Goal: Check status: Verify the current state of an ongoing process or item

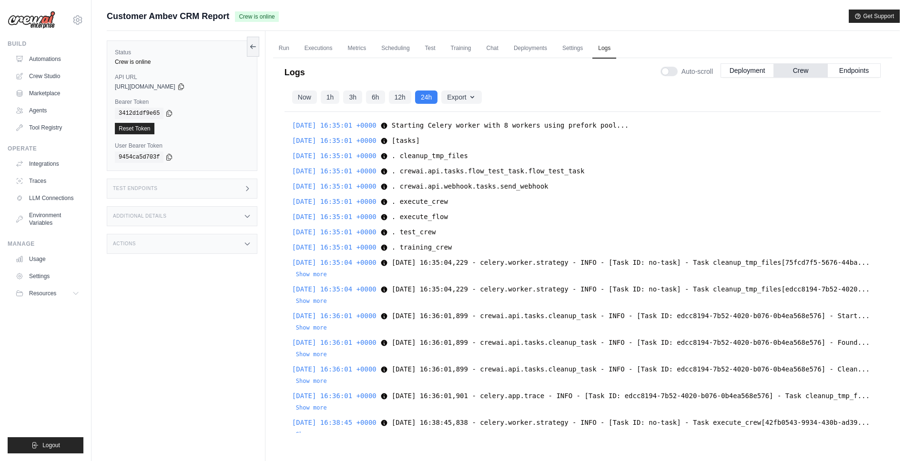
scroll to position [2179, 0]
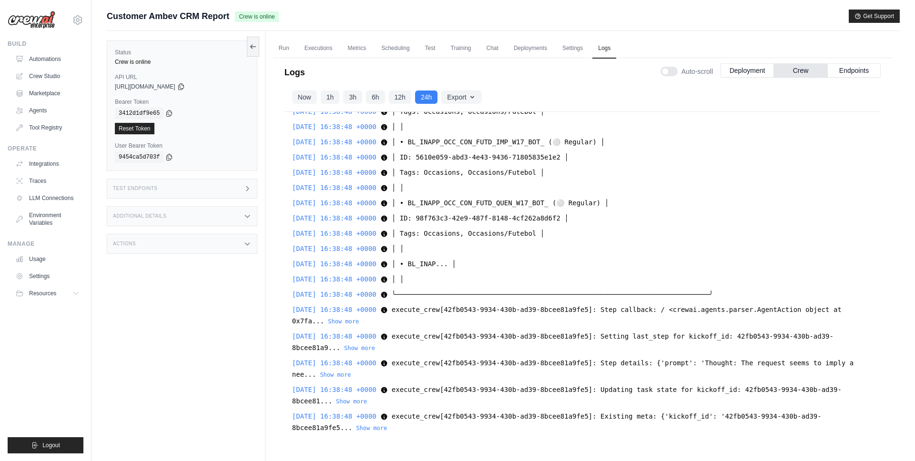
click at [124, 22] on span "Customer Ambev CRM Report" at bounding box center [168, 16] width 122 height 13
click at [189, 287] on div "Status Crew is online API URL copied https://customer-ambev-crm-report-030957b5…" at bounding box center [186, 261] width 159 height 461
click at [29, 60] on link "Automations" at bounding box center [48, 58] width 72 height 15
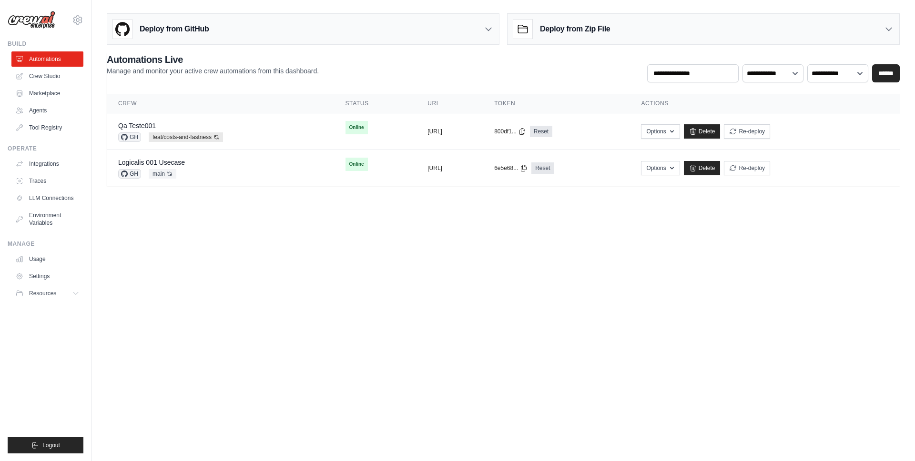
click at [464, 231] on body "[EMAIL_ADDRESS][DOMAIN_NAME] [GEOGRAPHIC_DATA] CrewAI Demo Account AB InBev - G…" at bounding box center [457, 230] width 915 height 461
click at [73, 17] on icon at bounding box center [77, 19] width 11 height 11
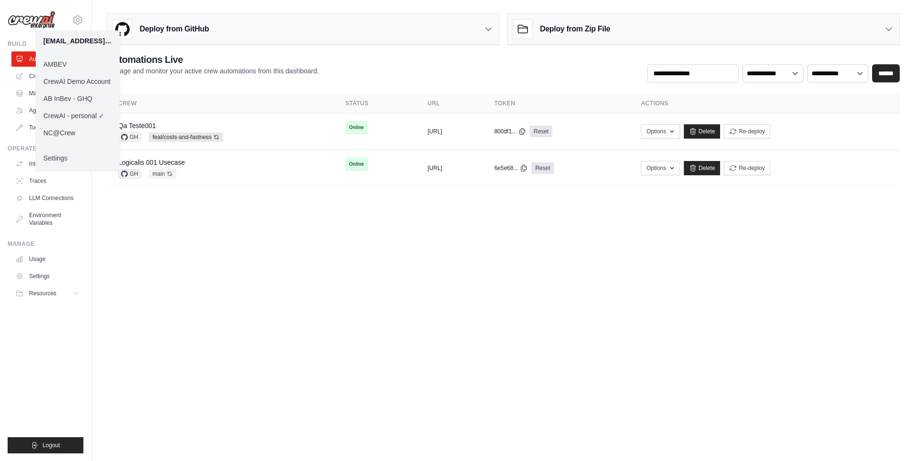
click at [60, 66] on link "AMBEV" at bounding box center [78, 64] width 84 height 17
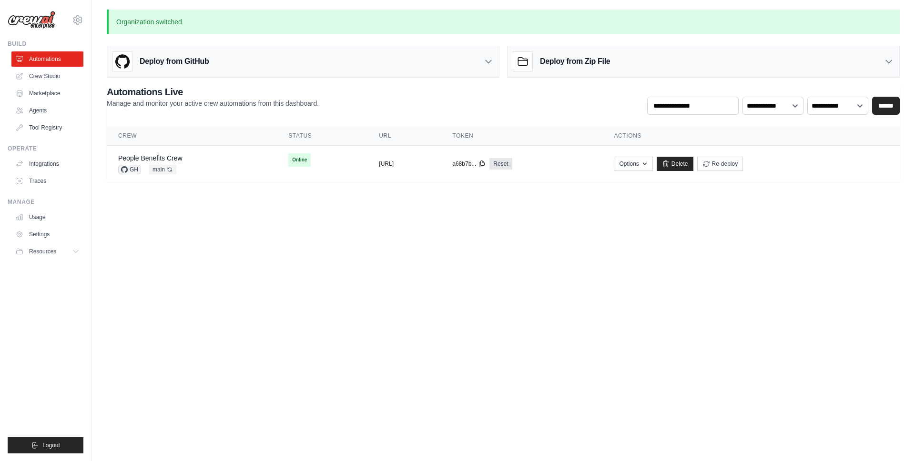
click at [379, 256] on body "mateus@crewai.com AMBEV ✓ CrewAI Demo Account AB InBev - GHQ CrewAI - personal …" at bounding box center [457, 230] width 915 height 461
click at [76, 21] on icon at bounding box center [77, 19] width 11 height 11
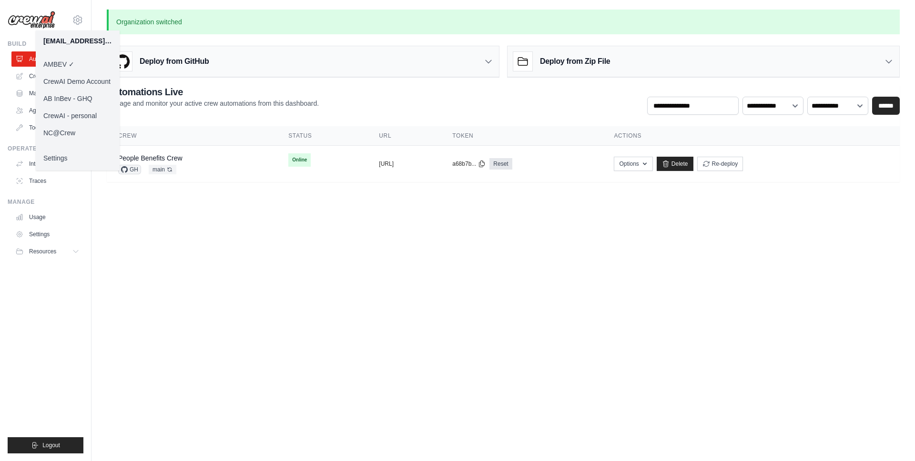
click at [83, 83] on link "CrewAI Demo Account" at bounding box center [78, 81] width 84 height 17
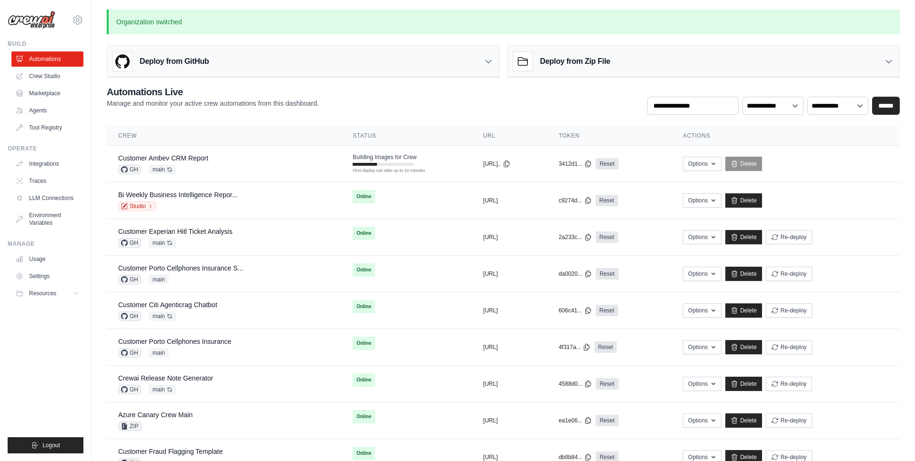
click at [397, 99] on div "**********" at bounding box center [503, 100] width 793 height 30
click at [450, 113] on div "**********" at bounding box center [503, 100] width 793 height 30
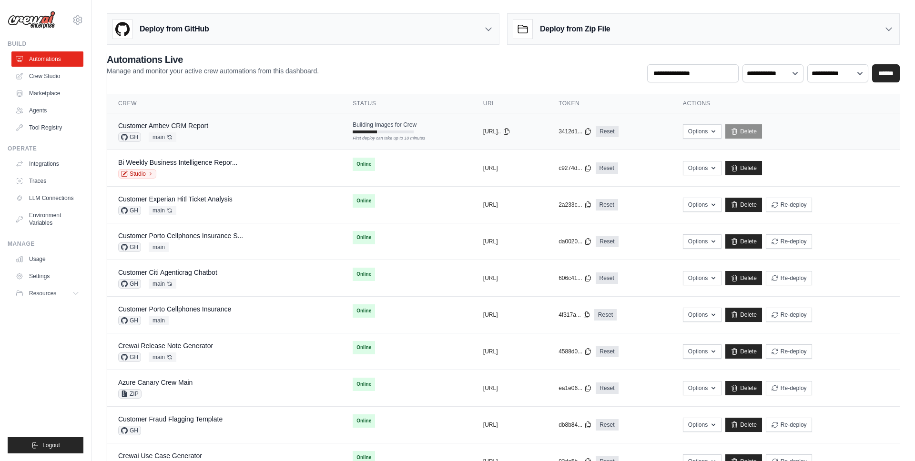
click at [220, 126] on div "Customer Ambev CRM Report GH main Auto-deploy enabled" at bounding box center [224, 131] width 212 height 21
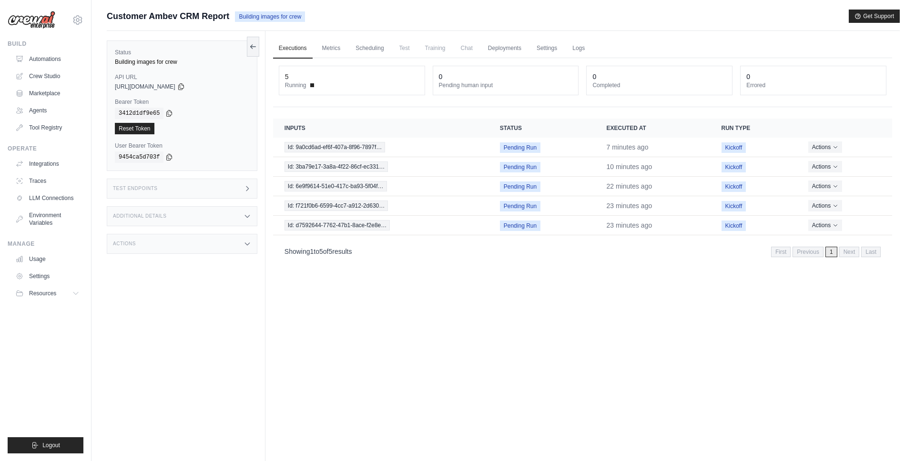
click at [240, 181] on div "Test Endpoints" at bounding box center [182, 189] width 151 height 20
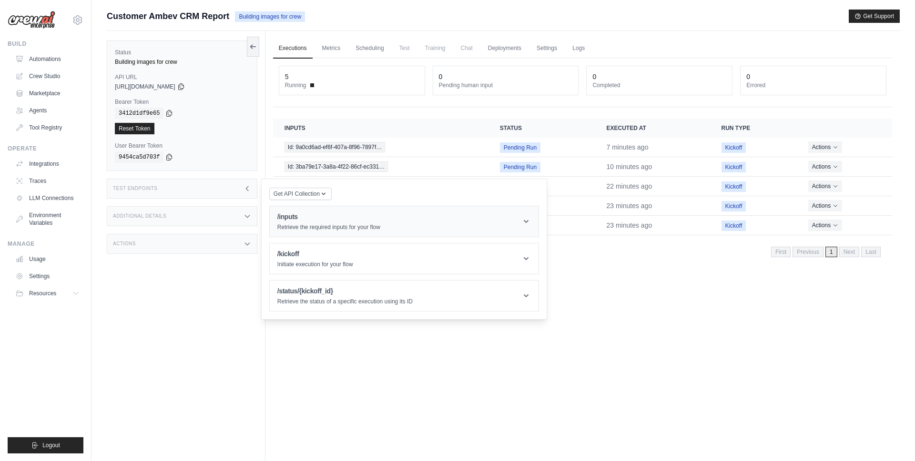
click at [307, 222] on div "/inputs Retrieve the required inputs for your flow" at bounding box center [328, 221] width 103 height 19
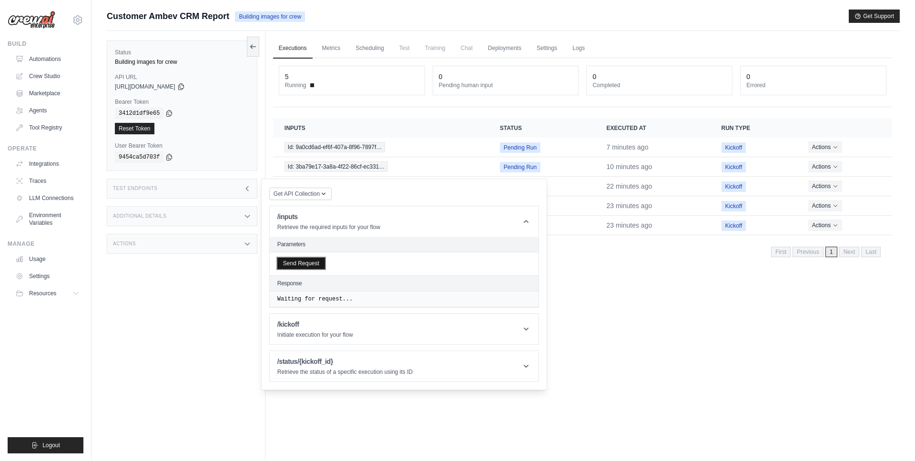
click at [303, 262] on button "Send Request" at bounding box center [301, 263] width 48 height 11
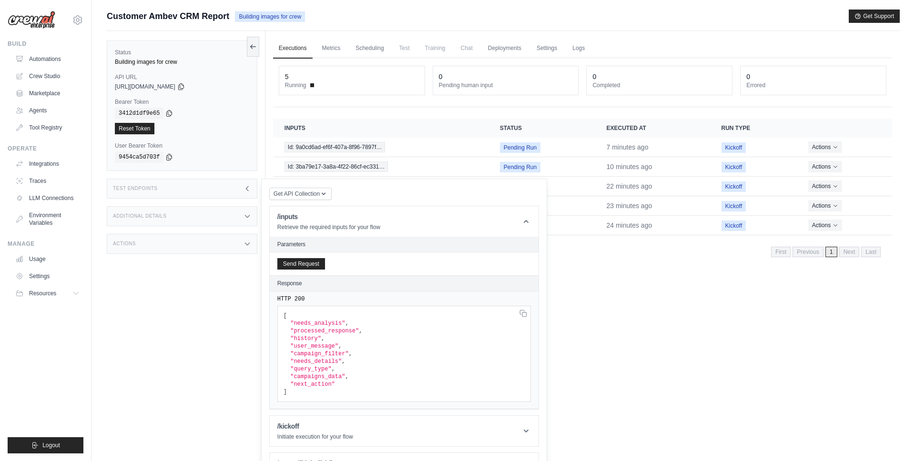
click at [312, 324] on span ""needs_analysis"" at bounding box center [317, 323] width 55 height 7
click at [315, 331] on span ""processed_response"" at bounding box center [324, 331] width 69 height 7
click at [303, 339] on span ""history"" at bounding box center [305, 338] width 31 height 7
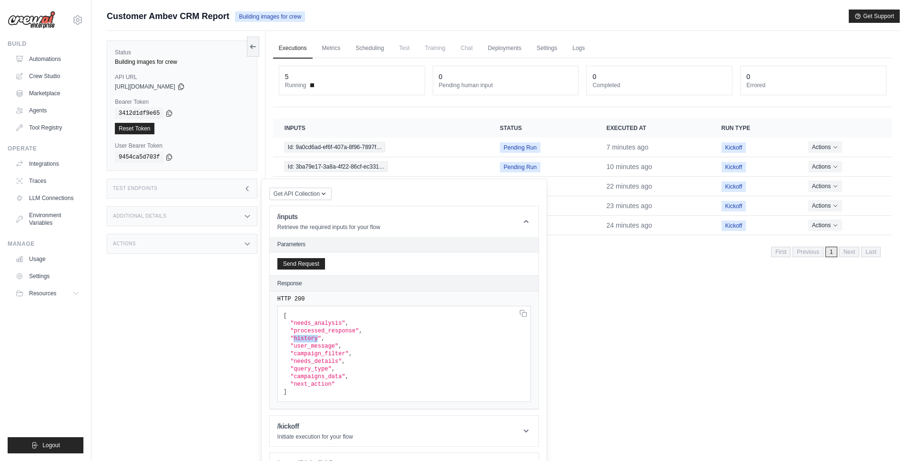
click at [303, 339] on span ""history"" at bounding box center [305, 338] width 31 height 7
click at [303, 346] on span ""user_message"" at bounding box center [314, 346] width 48 height 7
click at [302, 354] on span ""campaign_filter"" at bounding box center [319, 354] width 58 height 7
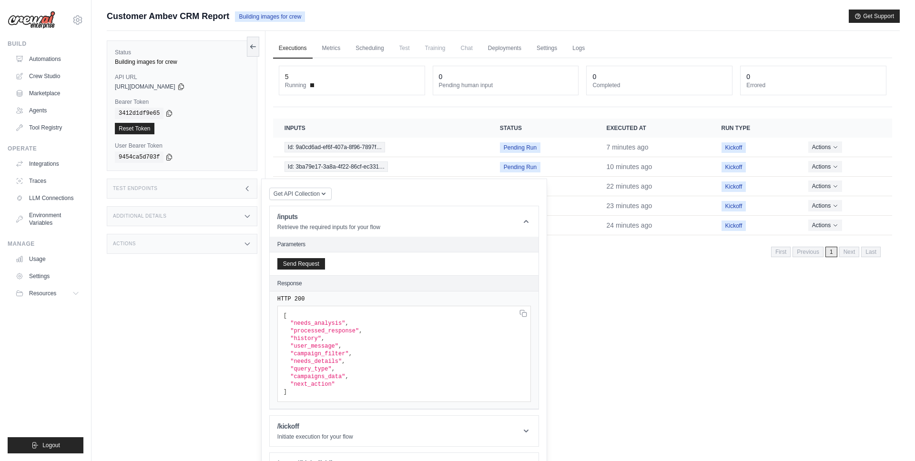
click at [310, 362] on span ""needs_details"" at bounding box center [315, 361] width 51 height 7
click at [307, 372] on span ""query_type"" at bounding box center [310, 369] width 41 height 7
click at [314, 378] on span ""campaigns_data"" at bounding box center [317, 377] width 55 height 7
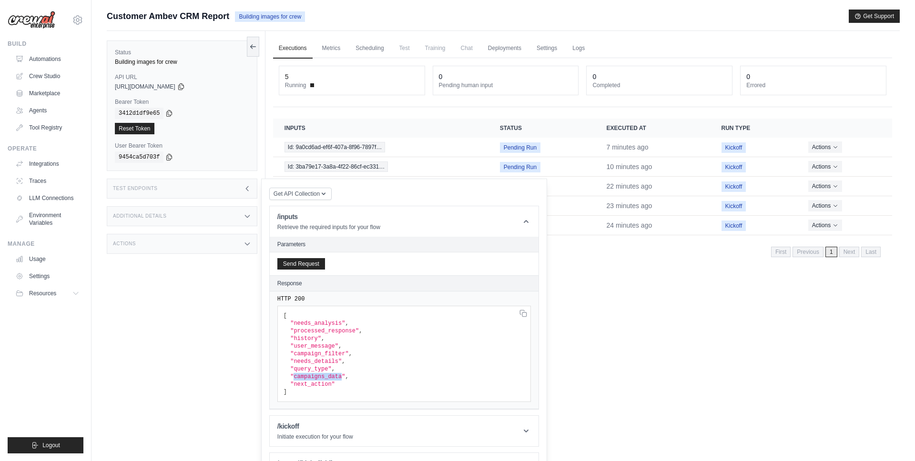
click at [314, 378] on span ""campaigns_data"" at bounding box center [317, 377] width 55 height 7
click at [309, 385] on span ""next_action"" at bounding box center [312, 384] width 45 height 7
click at [373, 384] on pre "[ "needs_analysis" , "processed_response" , "history" , "user_message" , "campa…" at bounding box center [403, 354] width 253 height 96
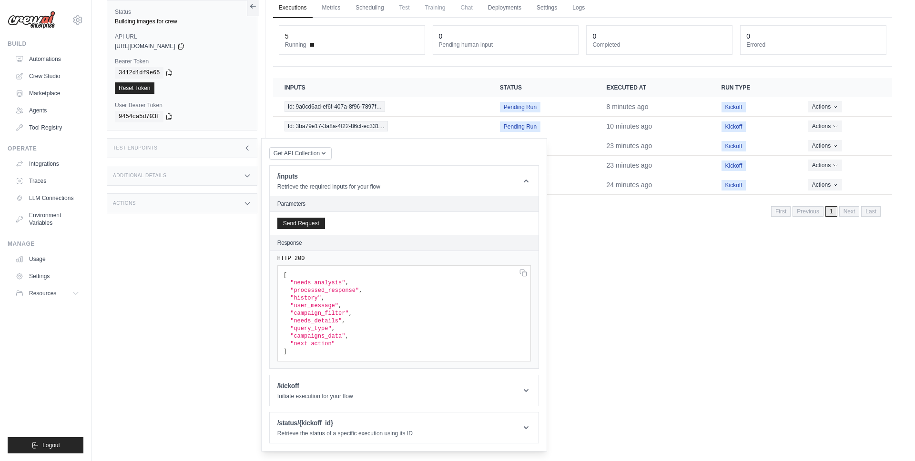
click at [523, 146] on div "Get API Collection Postman API Collection /inputs Retrieve the required inputs …" at bounding box center [404, 294] width 270 height 297
click at [605, 156] on td "23 minutes ago" at bounding box center [652, 166] width 115 height 20
click at [615, 250] on div "Executions Metrics Scheduling Test Training Chat Deployments Settings Logs 5 Ru…" at bounding box center [582, 220] width 634 height 461
click at [637, 126] on time "10 minutes ago" at bounding box center [629, 126] width 46 height 8
click at [502, 119] on td "Pending Run" at bounding box center [541, 127] width 107 height 20
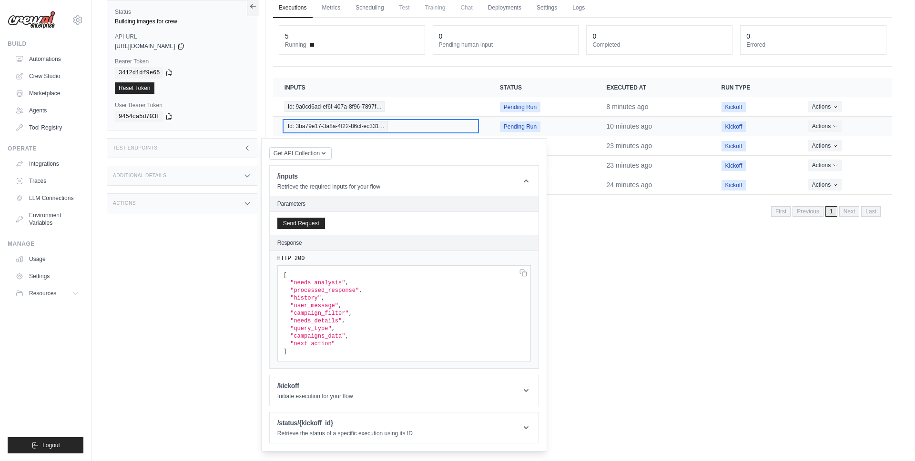
click at [354, 122] on span "Id: 3ba79e17-3a8a-4f22-86cf-ec331…" at bounding box center [335, 126] width 103 height 10
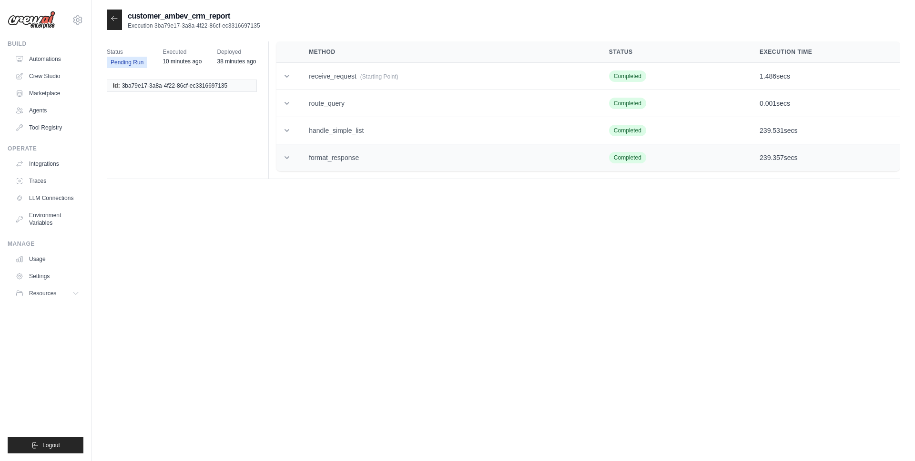
click at [294, 153] on td at bounding box center [286, 157] width 21 height 27
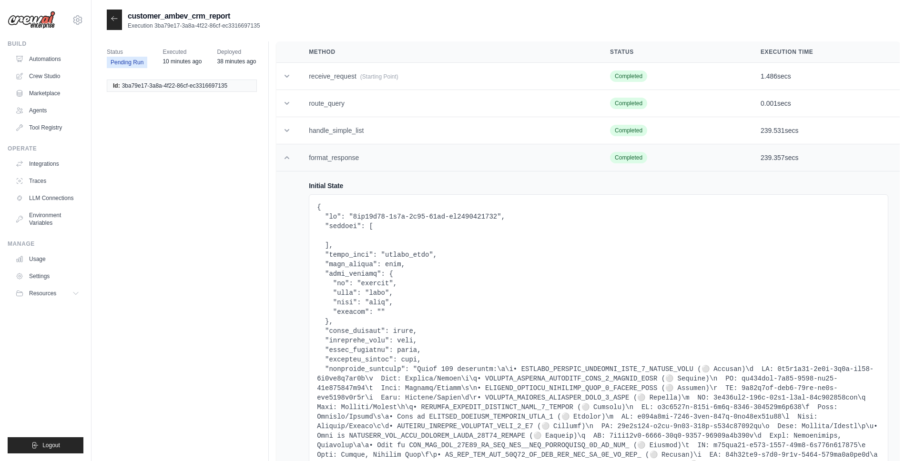
click at [288, 161] on icon at bounding box center [287, 158] width 10 height 10
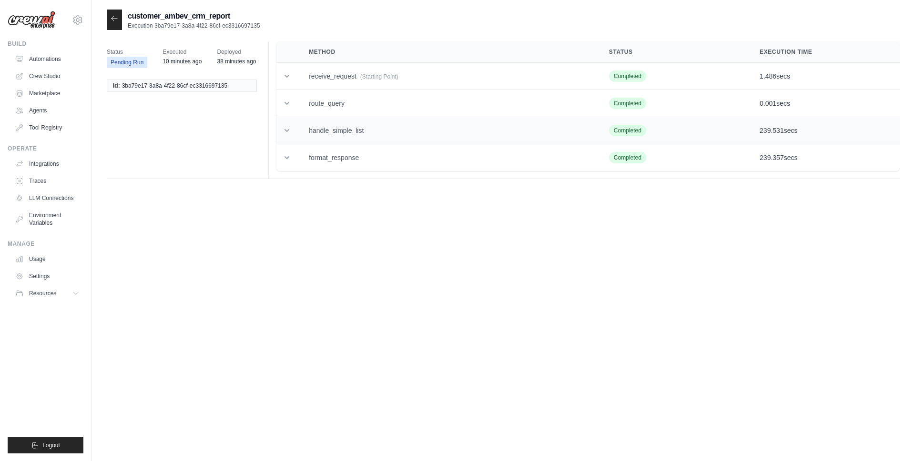
click at [298, 126] on td "handle_simple_list" at bounding box center [447, 130] width 300 height 27
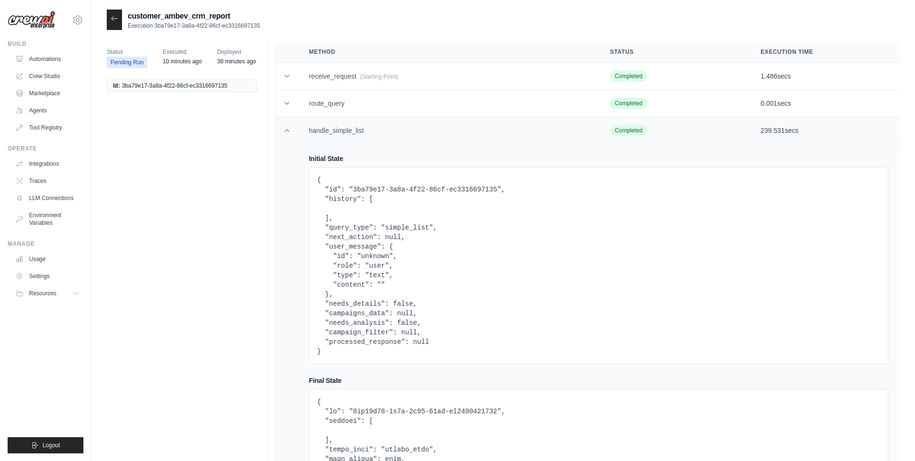
click at [298, 126] on td "handle_simple_list" at bounding box center [447, 130] width 301 height 27
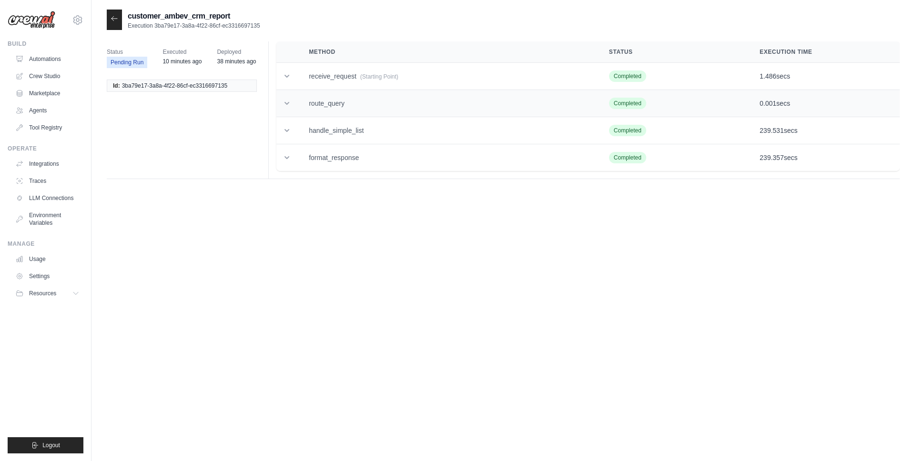
click at [315, 104] on td "route_query" at bounding box center [447, 103] width 300 height 27
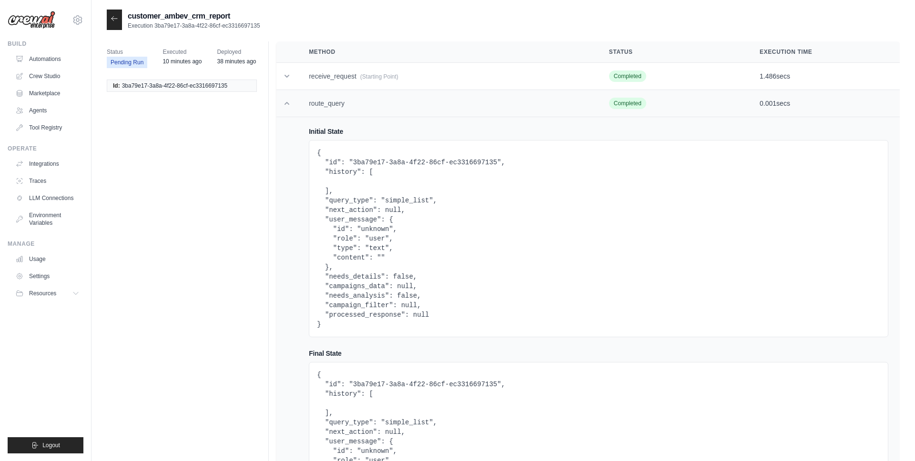
click at [314, 103] on td "route_query" at bounding box center [447, 103] width 300 height 27
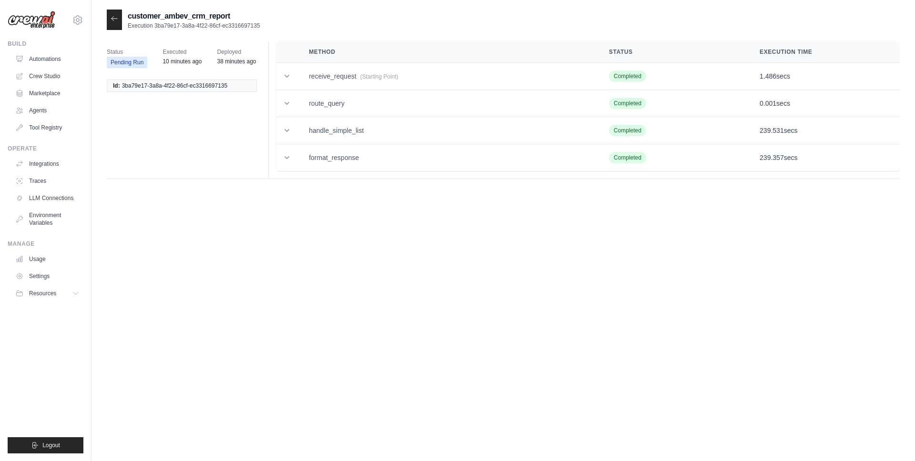
click at [112, 20] on icon at bounding box center [114, 18] width 6 height 4
